Goal: Information Seeking & Learning: Learn about a topic

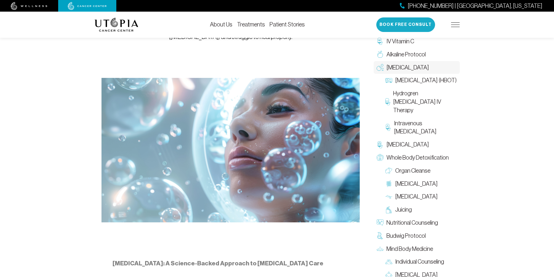
scroll to position [47, 0]
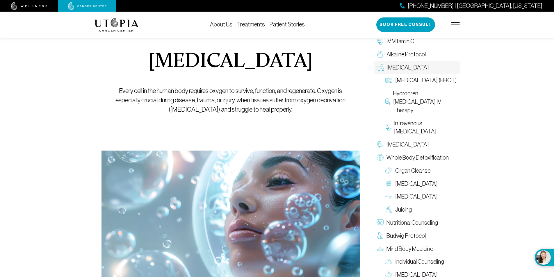
click at [455, 25] on img at bounding box center [455, 24] width 9 height 5
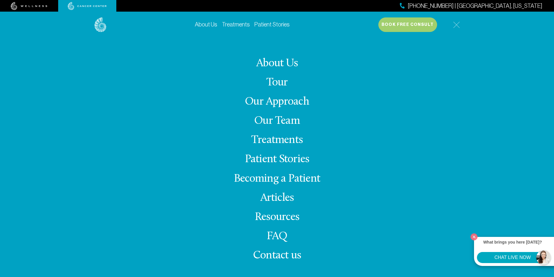
scroll to position [135, 0]
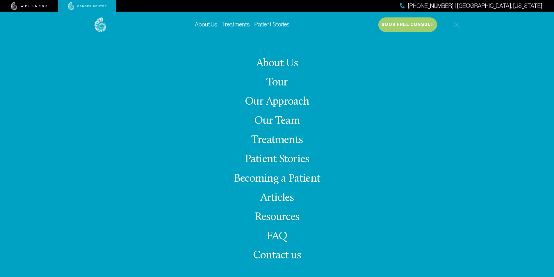
click at [283, 63] on link "About Us" at bounding box center [277, 63] width 42 height 11
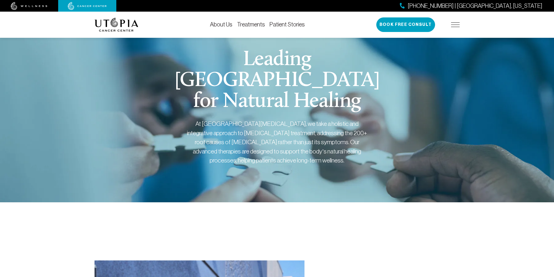
click at [451, 25] on img at bounding box center [455, 24] width 9 height 5
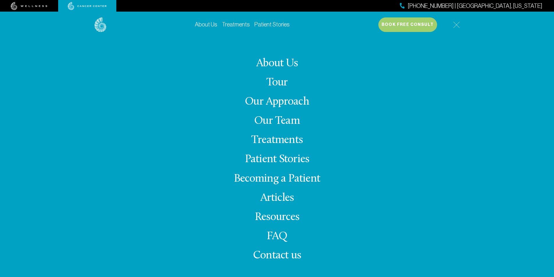
click at [279, 100] on link "Our Approach" at bounding box center [277, 101] width 64 height 11
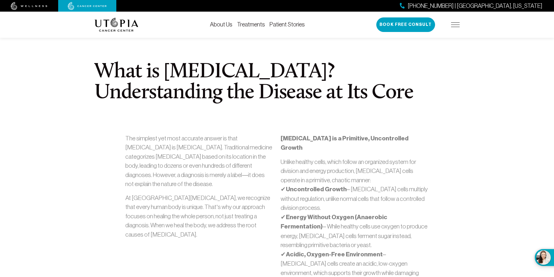
scroll to position [146, 0]
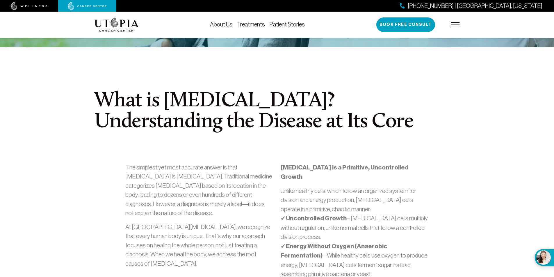
click at [277, 22] on link "Patient Stories" at bounding box center [287, 24] width 35 height 6
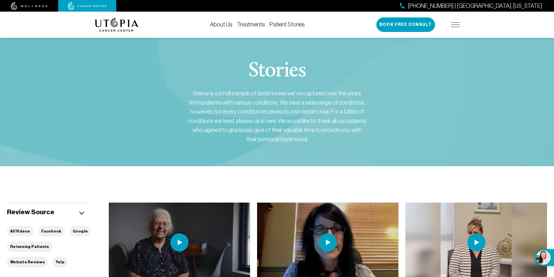
click at [224, 23] on link "About Us" at bounding box center [221, 24] width 22 height 6
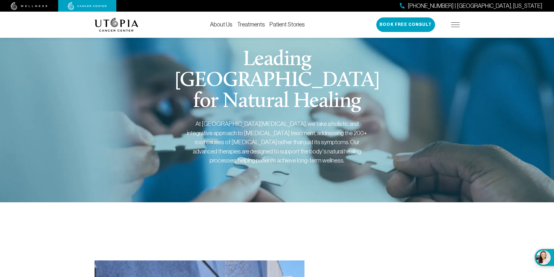
scroll to position [233, 0]
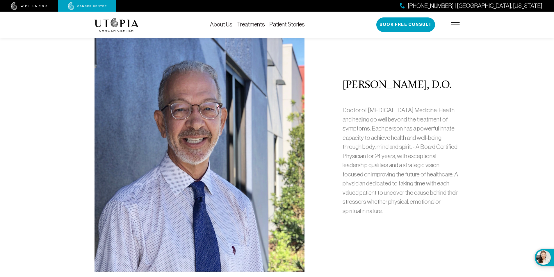
click at [460, 29] on div "About Us Treatments Patient Stories [PHONE_NUMBER] | [GEOGRAPHIC_DATA], [US_STA…" at bounding box center [277, 25] width 373 height 26
click at [455, 25] on img at bounding box center [455, 24] width 9 height 5
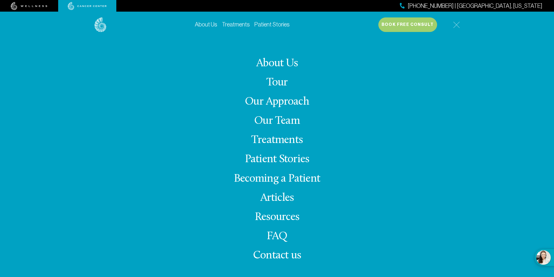
click at [288, 100] on link "Our Approach" at bounding box center [277, 101] width 64 height 11
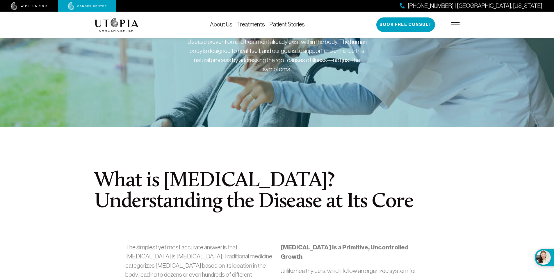
scroll to position [175, 0]
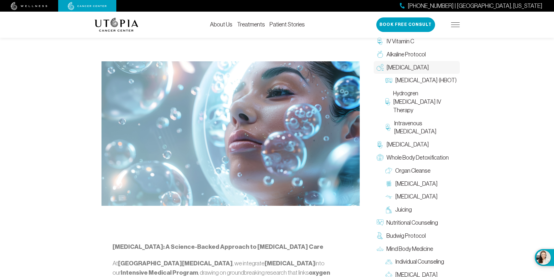
scroll to position [141, 0]
